Goal: Check status: Check status

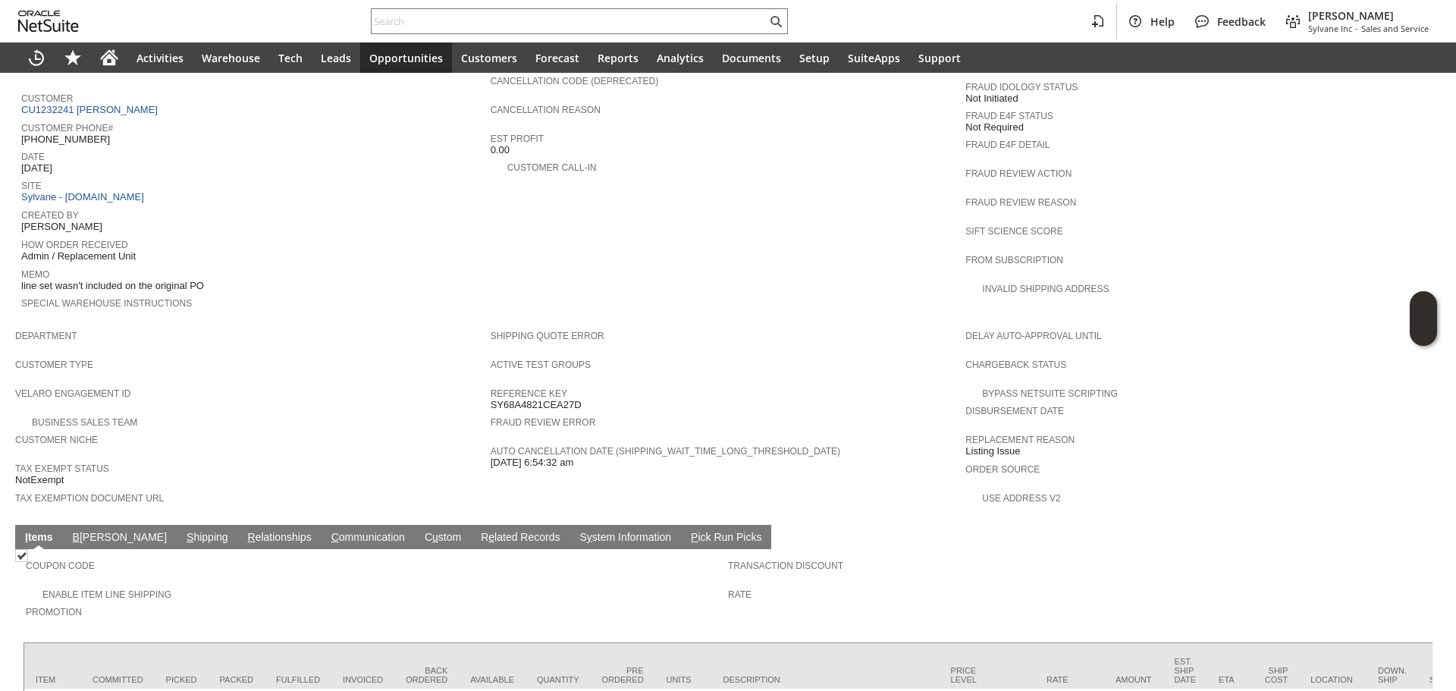
scroll to position [701, 0]
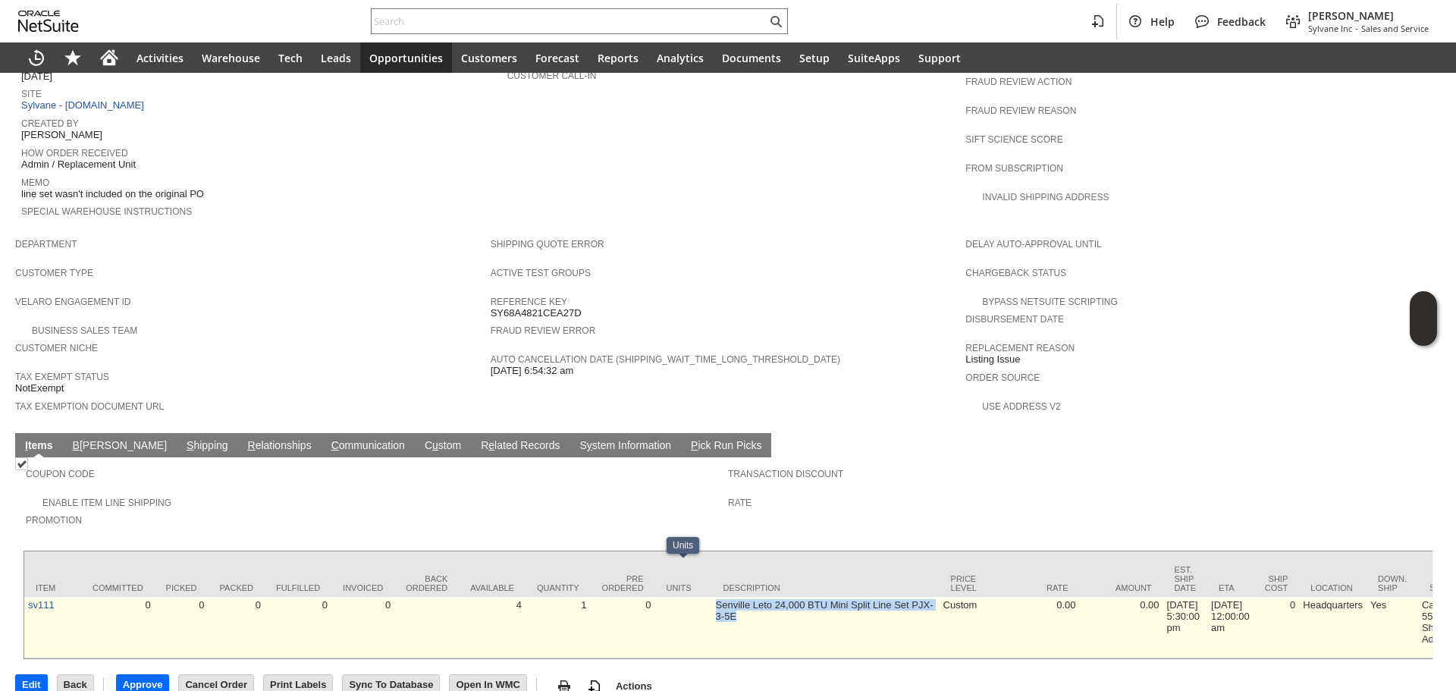
drag, startPoint x: 786, startPoint y: 611, endPoint x: 704, endPoint y: 588, distance: 85.2
click at [695, 587] on div at bounding box center [695, 587] width 0 height 0
click at [704, 597] on td at bounding box center [683, 627] width 57 height 61
drag, startPoint x: 710, startPoint y: 579, endPoint x: 704, endPoint y: 601, distance: 22.6
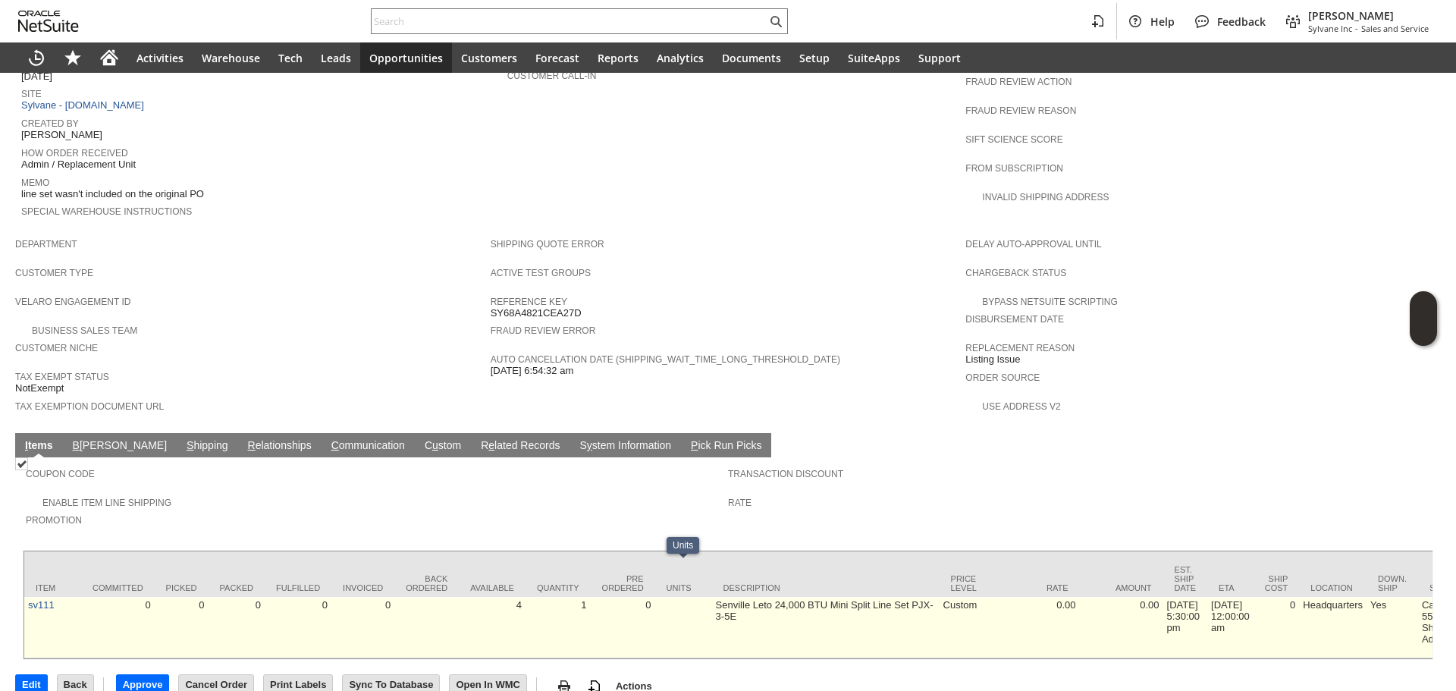
click at [704, 601] on td at bounding box center [683, 627] width 57 height 61
click at [711, 597] on td at bounding box center [683, 627] width 57 height 61
click at [728, 597] on td "Senville Leto 24,000 BTU Mini Split Line Set PJX-3-5E" at bounding box center [826, 627] width 228 height 61
drag, startPoint x: 504, startPoint y: 572, endPoint x: 517, endPoint y: 584, distance: 18.3
click at [517, 597] on td "4" at bounding box center [492, 627] width 67 height 61
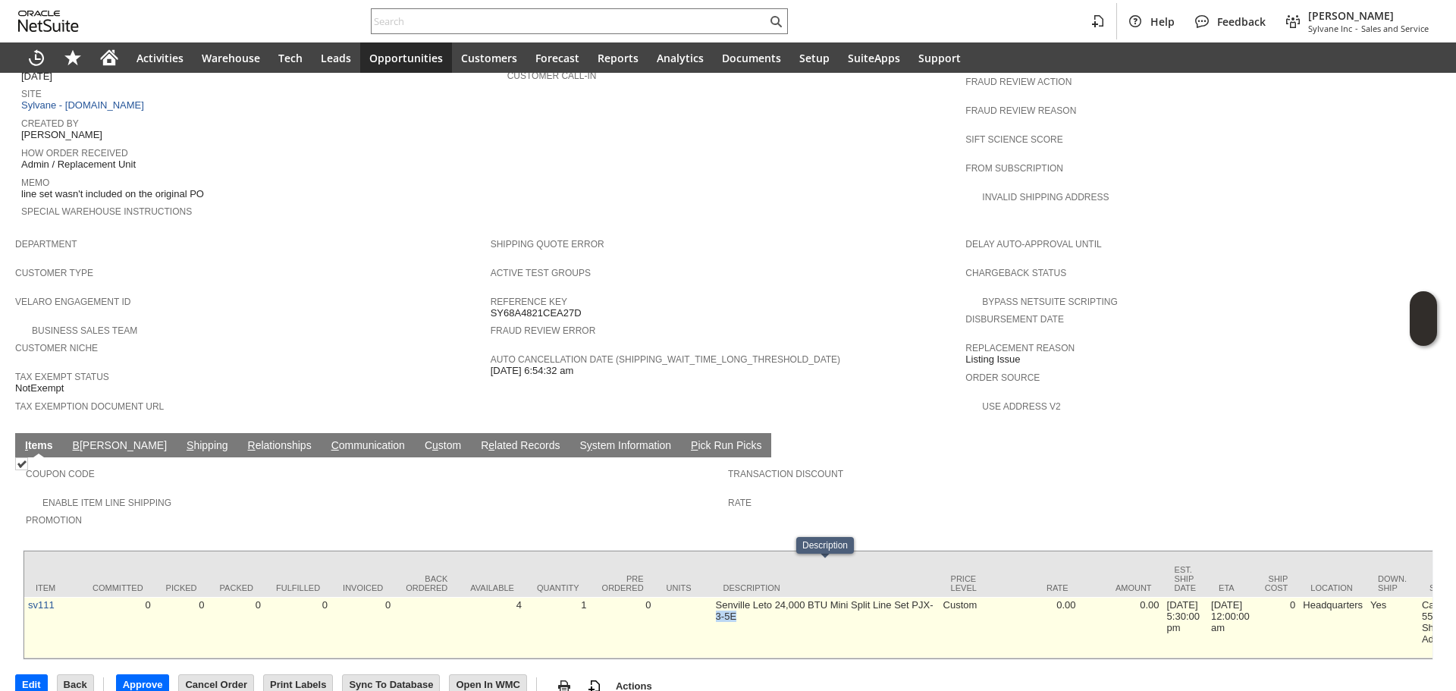
drag, startPoint x: 746, startPoint y: 591, endPoint x: 711, endPoint y: 577, distance: 37.5
click at [712, 597] on td "Senville Leto 24,000 BTU Mini Split Line Set PJX-3-5E" at bounding box center [826, 627] width 228 height 61
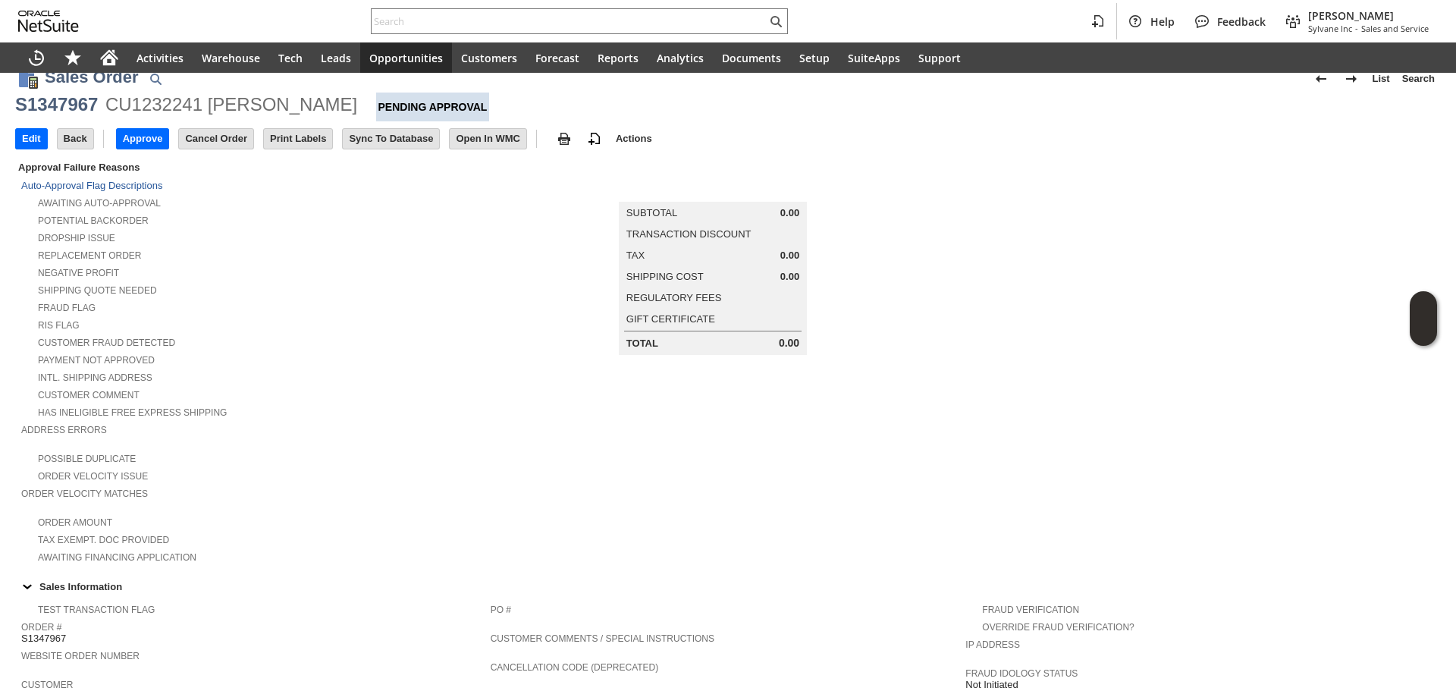
scroll to position [0, 0]
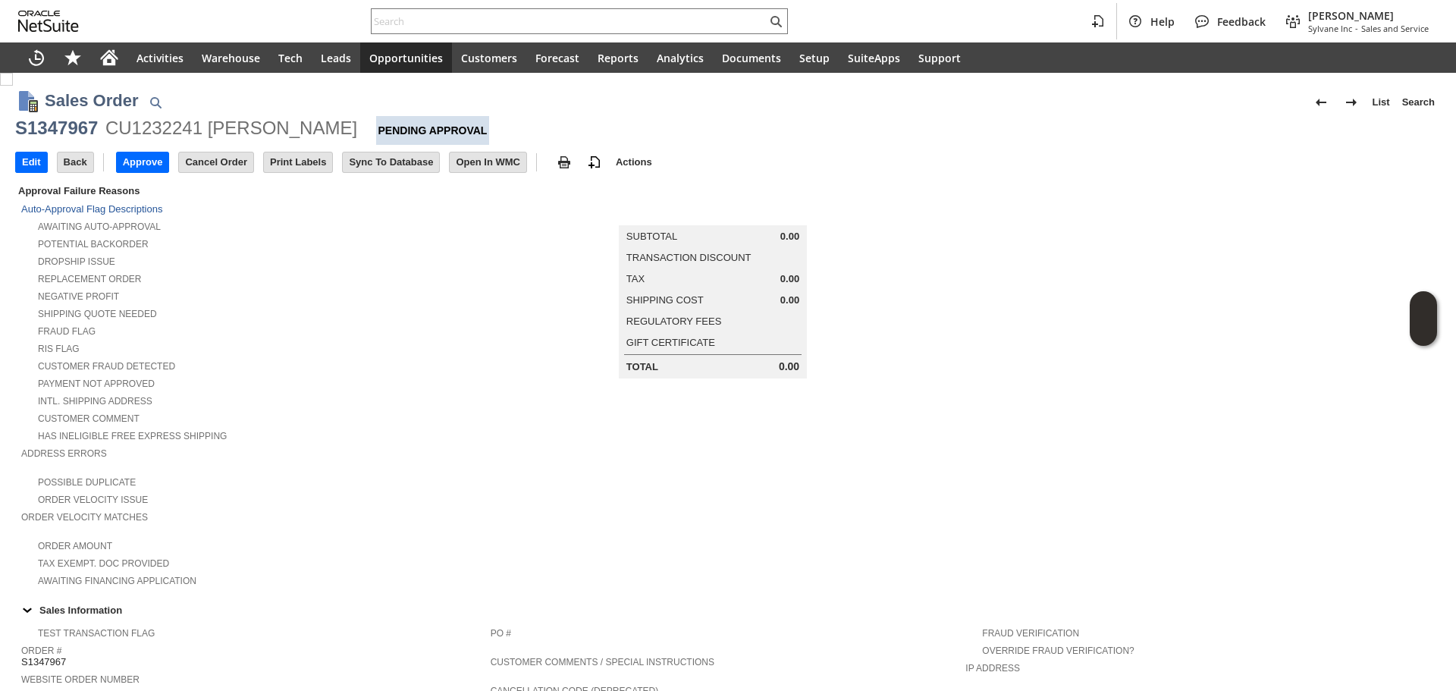
click at [30, 140] on div "S1347967" at bounding box center [56, 128] width 83 height 24
click at [36, 130] on div "S1347967" at bounding box center [56, 128] width 83 height 24
copy div "S1347967"
